Goal: Communication & Community: Answer question/provide support

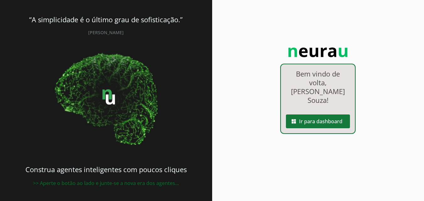
click at [315, 114] on span at bounding box center [318, 121] width 64 height 15
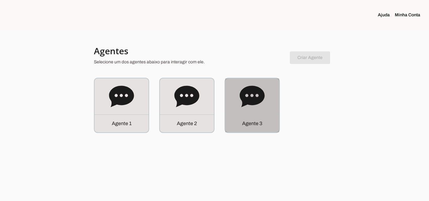
drag, startPoint x: 252, startPoint y: 101, endPoint x: 254, endPoint y: 27, distance: 73.8
click at [253, 100] on icon at bounding box center [251, 96] width 25 height 21
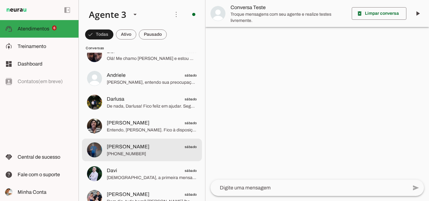
scroll to position [345, 0]
click at [163, 146] on span "[PERSON_NAME] sábado" at bounding box center [152, 146] width 90 height 8
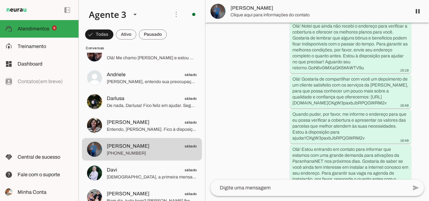
scroll to position [605, 0]
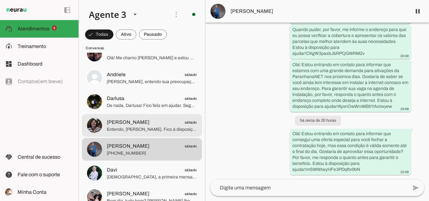
click at [146, 124] on span "Vera sábado" at bounding box center [152, 123] width 90 height 8
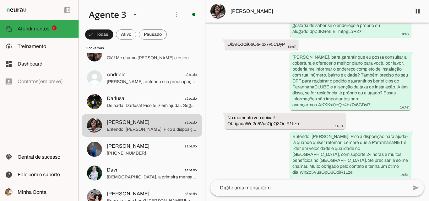
scroll to position [298, 0]
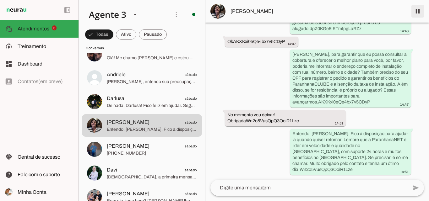
click at [422, 12] on span at bounding box center [417, 11] width 15 height 15
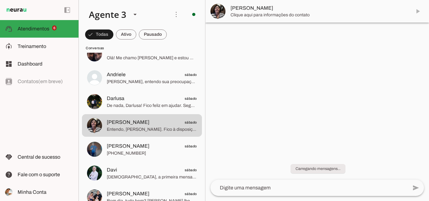
scroll to position [0, 0]
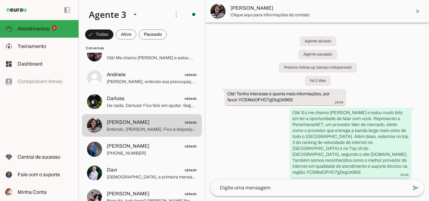
click at [268, 186] on textarea at bounding box center [308, 188] width 197 height 8
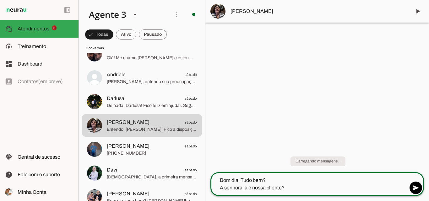
type textarea "Bom dia! Tudo bem? A senhora já é nossa cliente?"
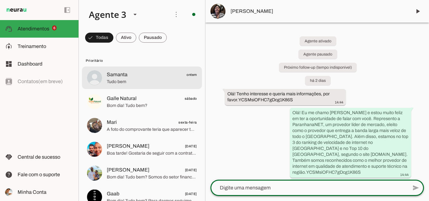
click at [155, 76] on span "Samanta ontem" at bounding box center [152, 75] width 90 height 8
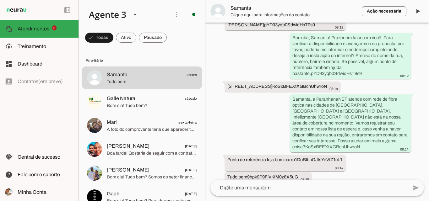
scroll to position [199, 0]
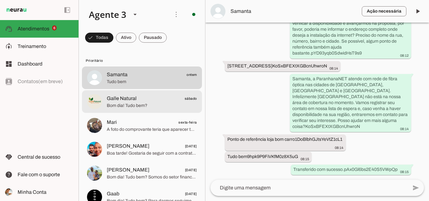
click at [127, 106] on span "Bom dia! Tudo bem?" at bounding box center [152, 106] width 90 height 6
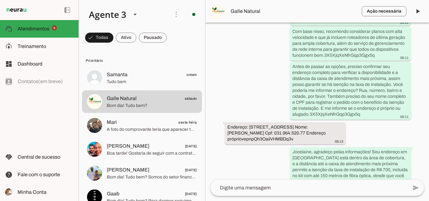
scroll to position [510, 0]
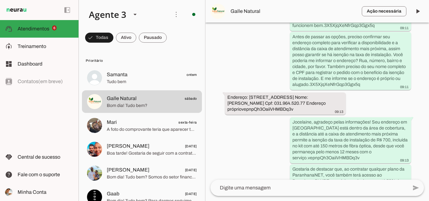
click at [253, 8] on span "Galle Natural" at bounding box center [293, 12] width 126 height 8
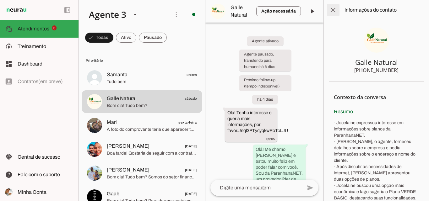
click at [334, 7] on span at bounding box center [332, 10] width 15 height 15
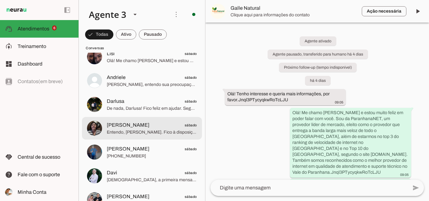
scroll to position [345, 0]
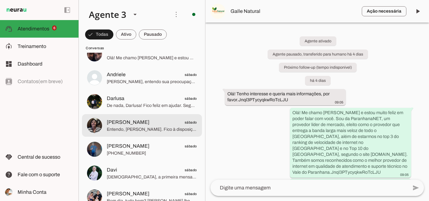
click at [141, 129] on span "Entendo, [PERSON_NAME]. Fico à disposição para ajudá-la quando quiser retomar. …" at bounding box center [152, 129] width 90 height 6
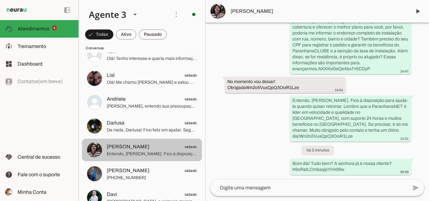
scroll to position [314, 0]
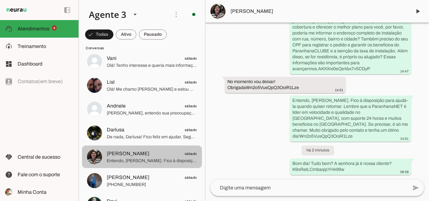
click at [162, 135] on span "De nada, Darlusa! Fico feliz em ajudar. Segunda-feira estaremos prontos para at…" at bounding box center [152, 137] width 90 height 6
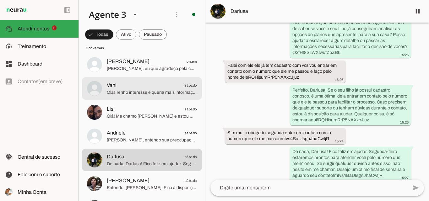
scroll to position [251, 0]
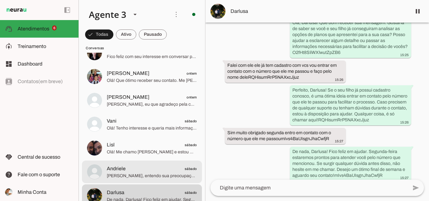
click at [158, 173] on span "Celanir, entendo sua preocupação. Sua instalação já foi encaminhada para o seto…" at bounding box center [152, 176] width 90 height 6
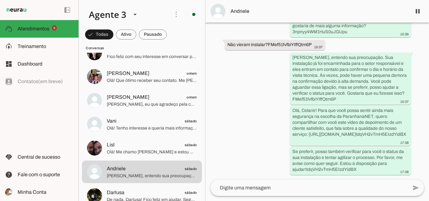
scroll to position [2721, 0]
click at [316, 8] on span "Andriele" at bounding box center [318, 12] width 176 height 8
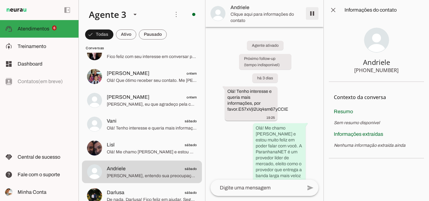
click at [313, 14] on span at bounding box center [311, 13] width 15 height 15
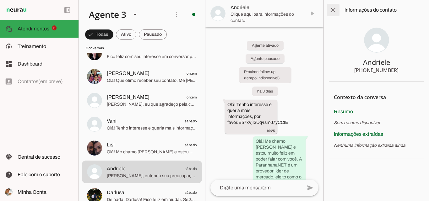
click at [333, 10] on span at bounding box center [332, 10] width 15 height 15
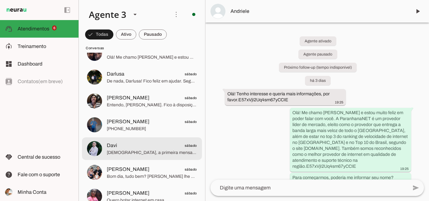
scroll to position [376, 0]
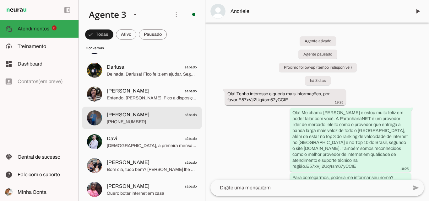
click at [139, 124] on span "[PHONE_NUMBER]" at bounding box center [152, 122] width 90 height 6
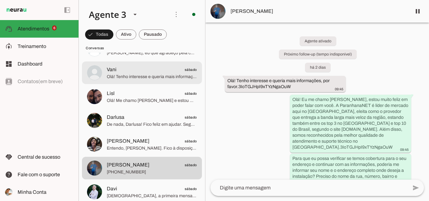
scroll to position [345, 0]
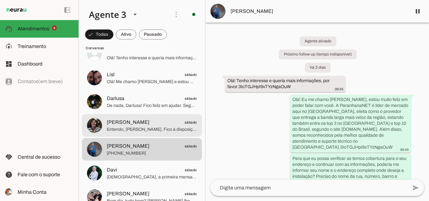
click at [150, 124] on span "Vera sábado" at bounding box center [152, 123] width 90 height 8
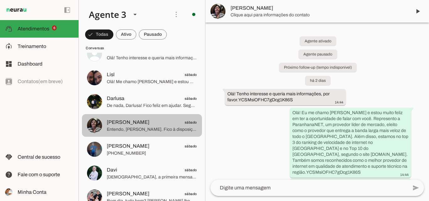
scroll to position [344, 0]
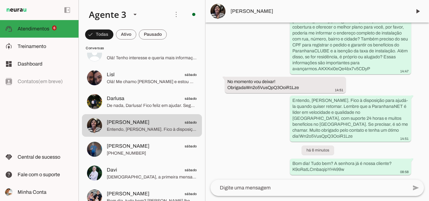
click at [263, 19] on md-item "[PERSON_NAME]" at bounding box center [316, 11] width 223 height 23
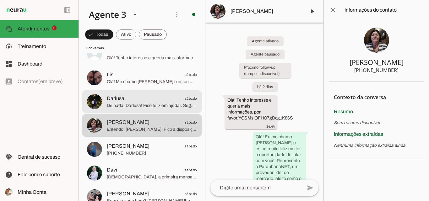
click at [131, 99] on span "Darlusa sábado" at bounding box center [152, 99] width 90 height 8
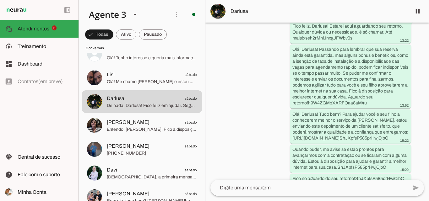
scroll to position [2013, 0]
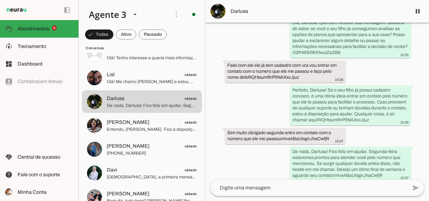
click at [295, 7] on md-item "Darlusa" at bounding box center [316, 11] width 223 height 23
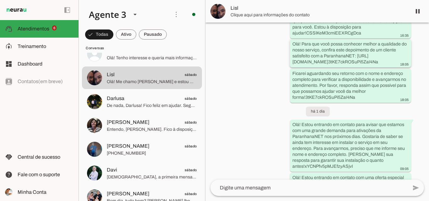
scroll to position [258, 0]
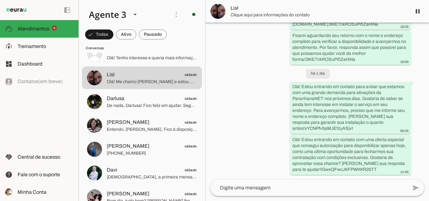
click at [275, 10] on span "Lisl" at bounding box center [318, 8] width 176 height 8
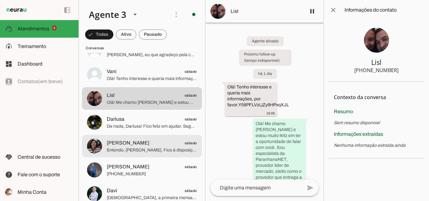
scroll to position [314, 0]
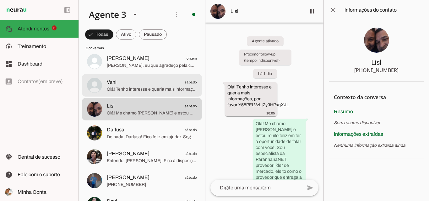
click at [170, 90] on span "Olá! Tenho interesse e queria mais informações, por favor." at bounding box center [152, 89] width 90 height 6
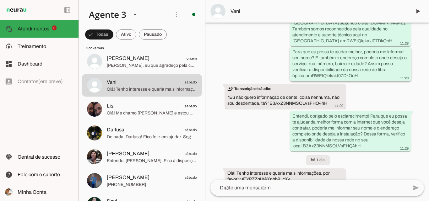
scroll to position [141, 0]
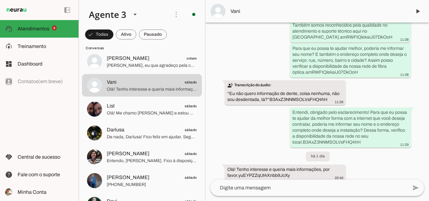
click at [310, 19] on md-item "Vani" at bounding box center [316, 11] width 223 height 23
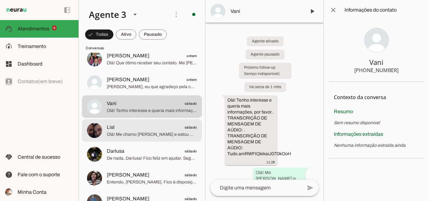
scroll to position [220, 0]
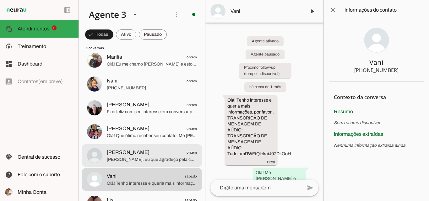
click at [161, 154] on span "Adriano da Silva ontem" at bounding box center [152, 153] width 90 height 8
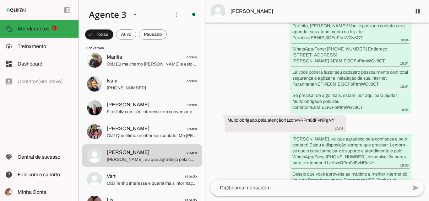
scroll to position [2379, 0]
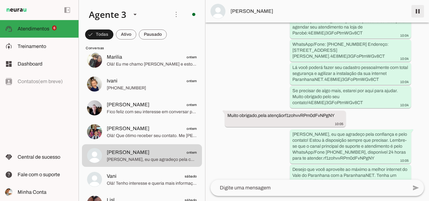
click at [417, 8] on span at bounding box center [417, 11] width 15 height 15
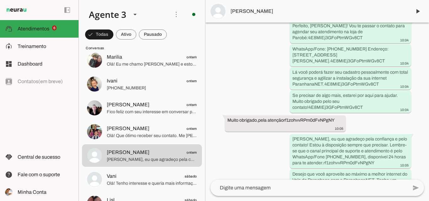
scroll to position [2392, 0]
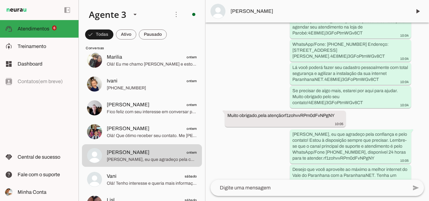
click at [252, 10] on span "[PERSON_NAME]" at bounding box center [318, 12] width 176 height 8
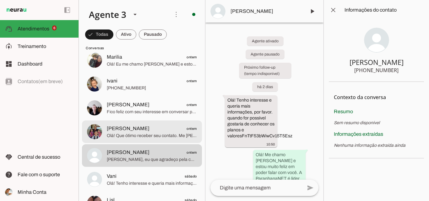
click at [145, 131] on span "Sebastião ontem" at bounding box center [152, 129] width 90 height 8
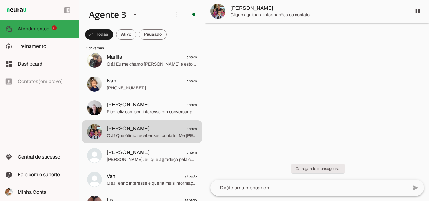
click at [271, 9] on span "[PERSON_NAME]" at bounding box center [318, 8] width 176 height 8
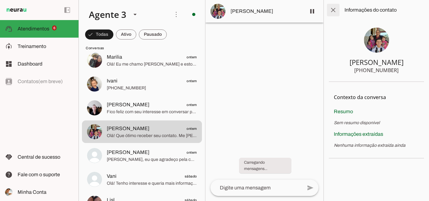
click at [333, 7] on span at bounding box center [332, 10] width 15 height 15
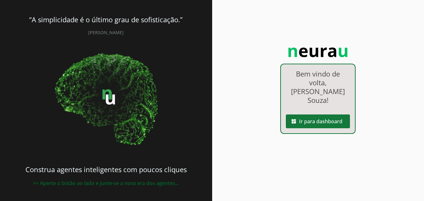
click at [333, 114] on span at bounding box center [318, 121] width 64 height 15
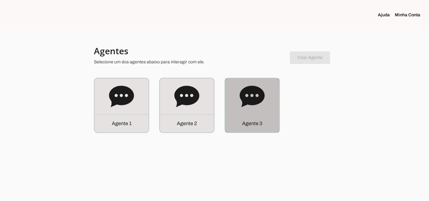
click at [268, 103] on div "Agente 3" at bounding box center [252, 105] width 54 height 54
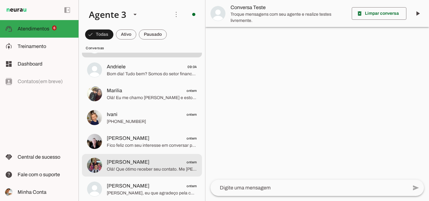
scroll to position [220, 0]
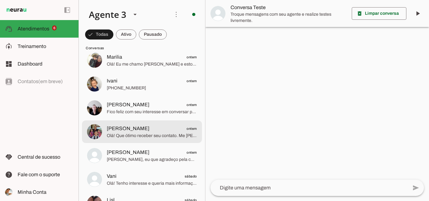
click at [169, 131] on span "[PERSON_NAME] ontem" at bounding box center [152, 129] width 90 height 8
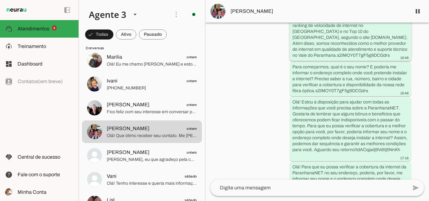
scroll to position [137, 0]
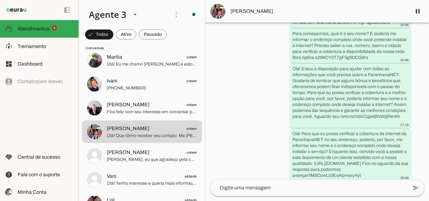
click at [296, 10] on span "[PERSON_NAME]" at bounding box center [318, 12] width 176 height 8
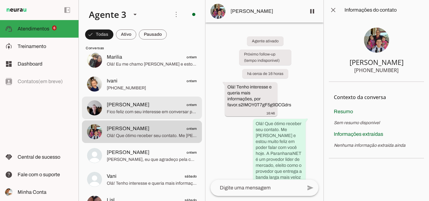
click at [137, 113] on span "Fico feliz com seu interesse em conversar pessoalmente! Temos lojas de atendime…" at bounding box center [152, 112] width 90 height 6
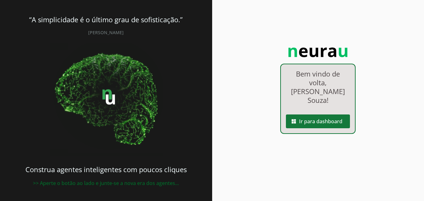
click at [316, 114] on span at bounding box center [318, 121] width 64 height 15
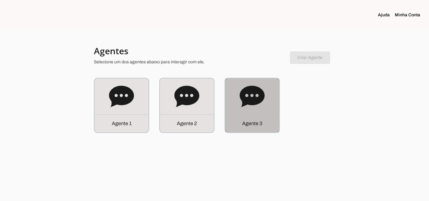
click at [254, 112] on div "Agente 3" at bounding box center [252, 105] width 54 height 54
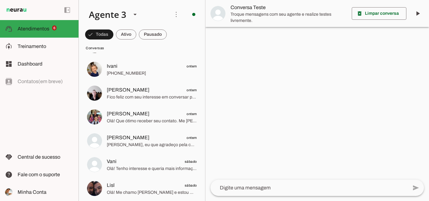
scroll to position [220, 0]
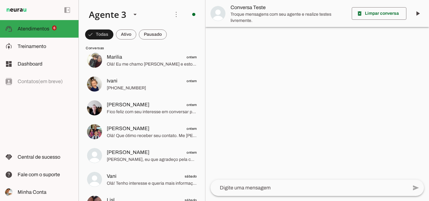
click at [175, 112] on span "Fico feliz com seu interesse em conversar pessoalmente! Temos lojas de atendime…" at bounding box center [152, 112] width 90 height 6
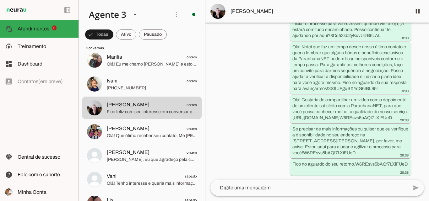
scroll to position [1496, 0]
click at [301, 7] on md-item "[PERSON_NAME]" at bounding box center [316, 11] width 223 height 23
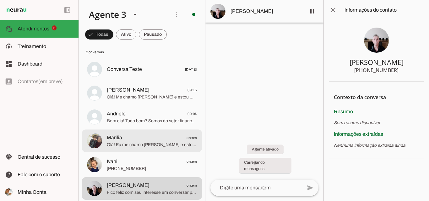
scroll to position [188, 0]
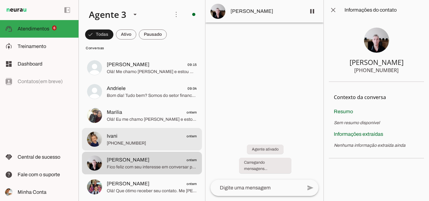
click at [163, 143] on span "[PHONE_NUMBER]" at bounding box center [152, 143] width 90 height 6
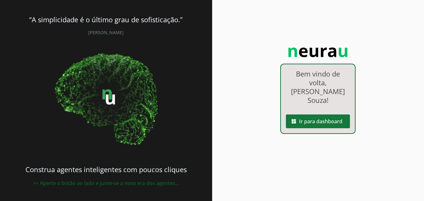
click at [310, 114] on span at bounding box center [318, 121] width 64 height 15
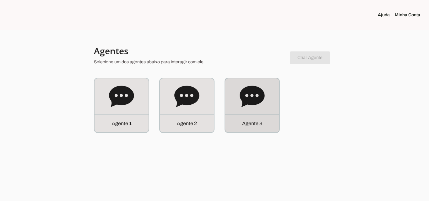
click at [251, 90] on icon at bounding box center [251, 96] width 25 height 21
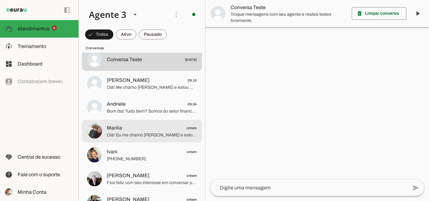
scroll to position [188, 0]
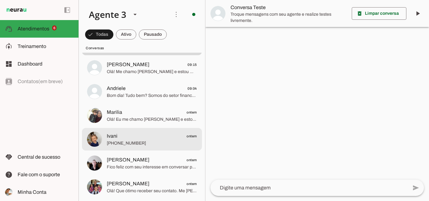
click at [147, 143] on span "[PHONE_NUMBER]" at bounding box center [152, 143] width 90 height 6
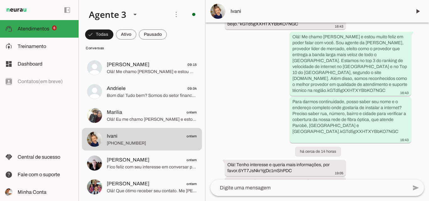
scroll to position [123, 0]
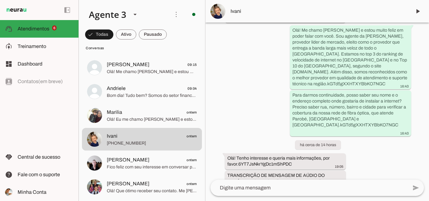
click at [257, 9] on span "Ivani" at bounding box center [318, 12] width 176 height 8
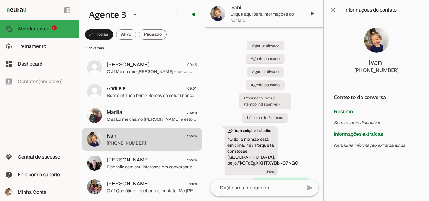
drag, startPoint x: 366, startPoint y: 70, endPoint x: 408, endPoint y: 70, distance: 41.1
click at [408, 70] on section "Ivani +55 5198393208" at bounding box center [375, 51] width 95 height 62
